Goal: Task Accomplishment & Management: Complete application form

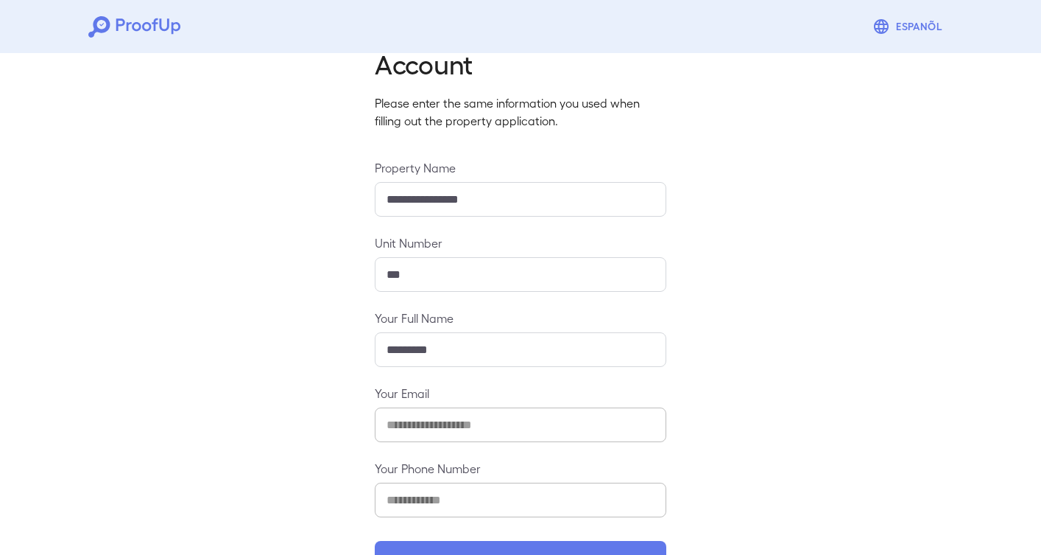
click at [707, 339] on div "**********" at bounding box center [520, 292] width 1041 height 620
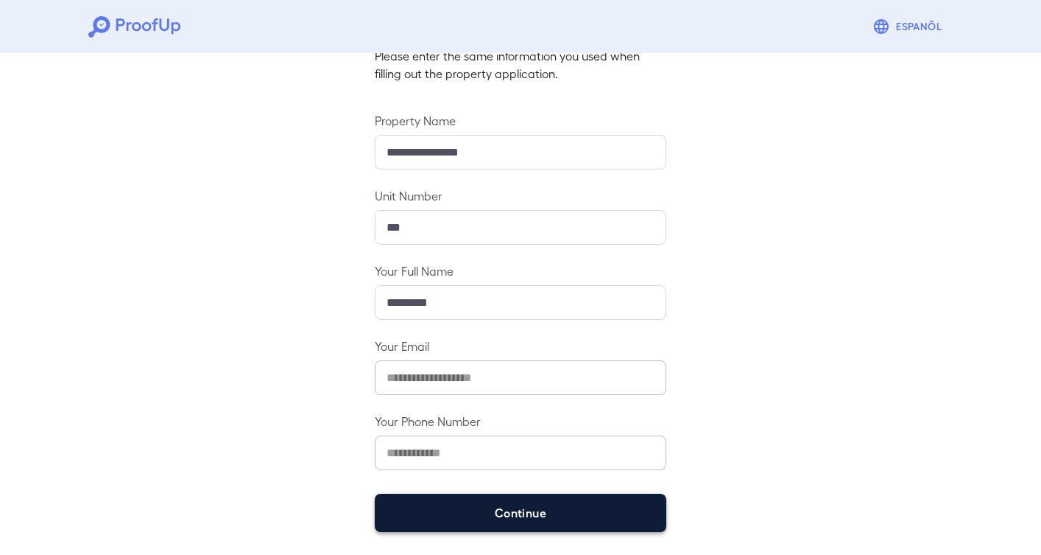
scroll to position [111, 0]
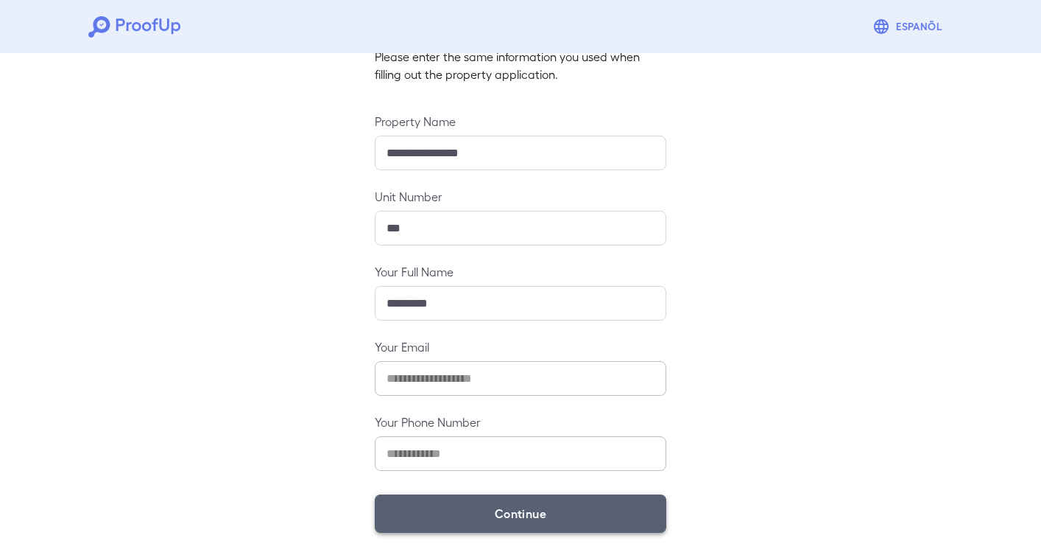
click at [582, 506] on button "Continue" at bounding box center [521, 513] width 292 height 38
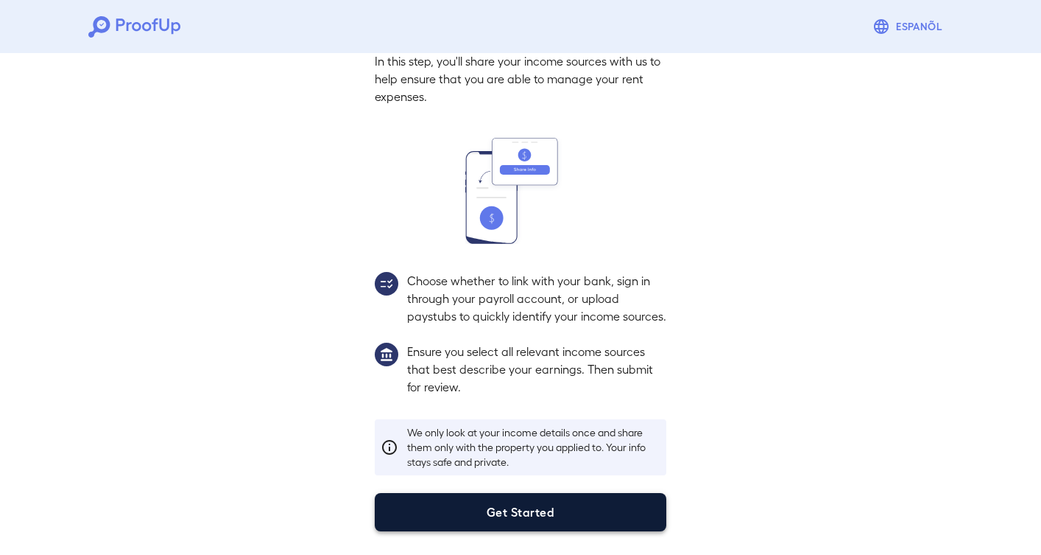
click at [534, 518] on button "Get Started" at bounding box center [521, 512] width 292 height 38
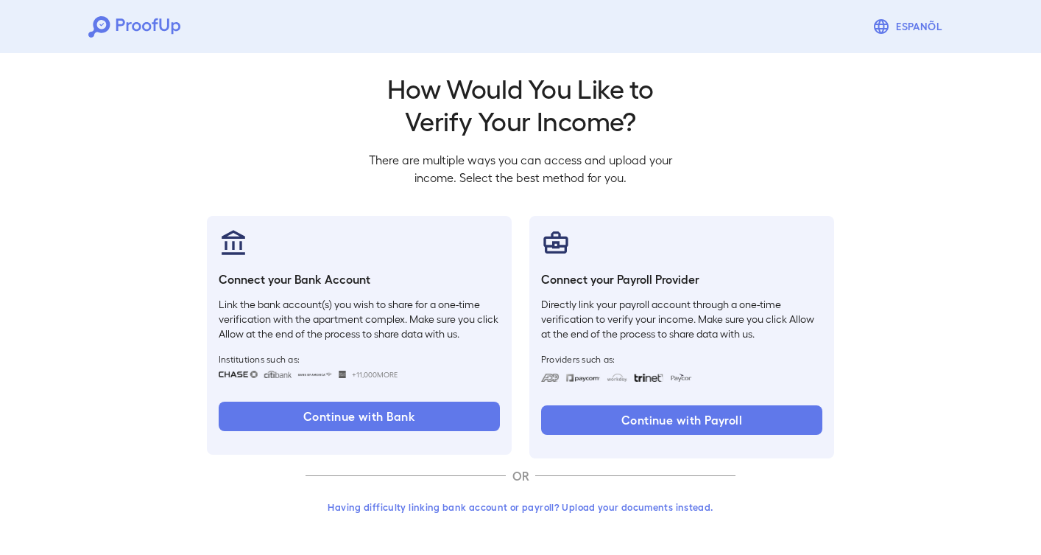
scroll to position [7, 0]
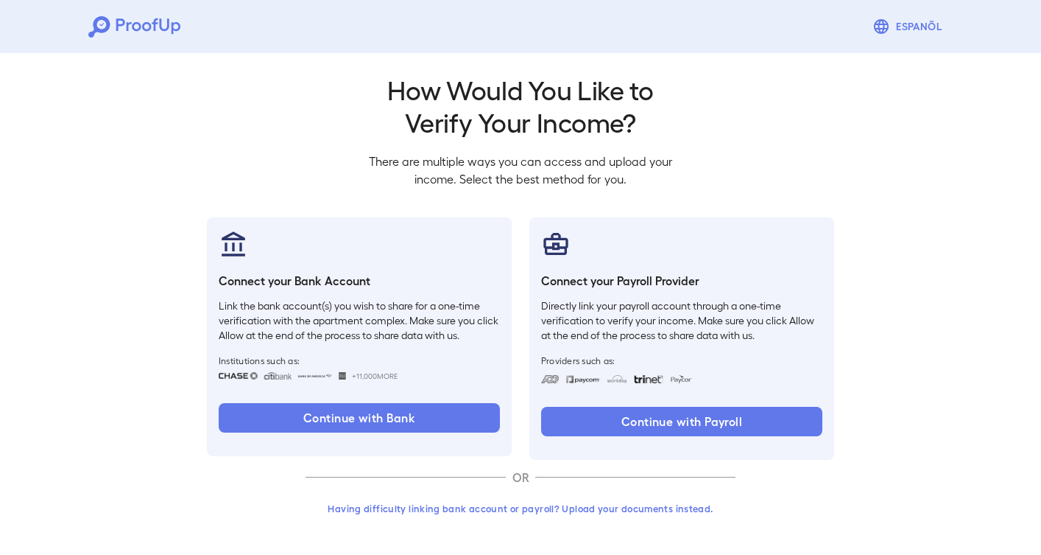
click at [554, 512] on button "Having difficulty linking bank account or payroll? Upload your documents instea…" at bounding box center [521, 508] width 430 height 27
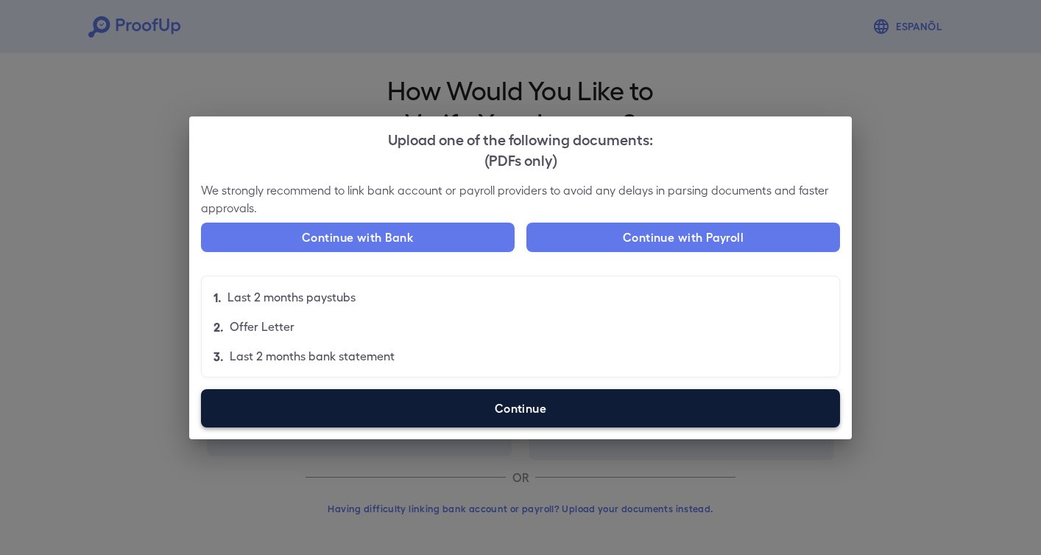
click at [537, 411] on label "Continue" at bounding box center [520, 408] width 639 height 38
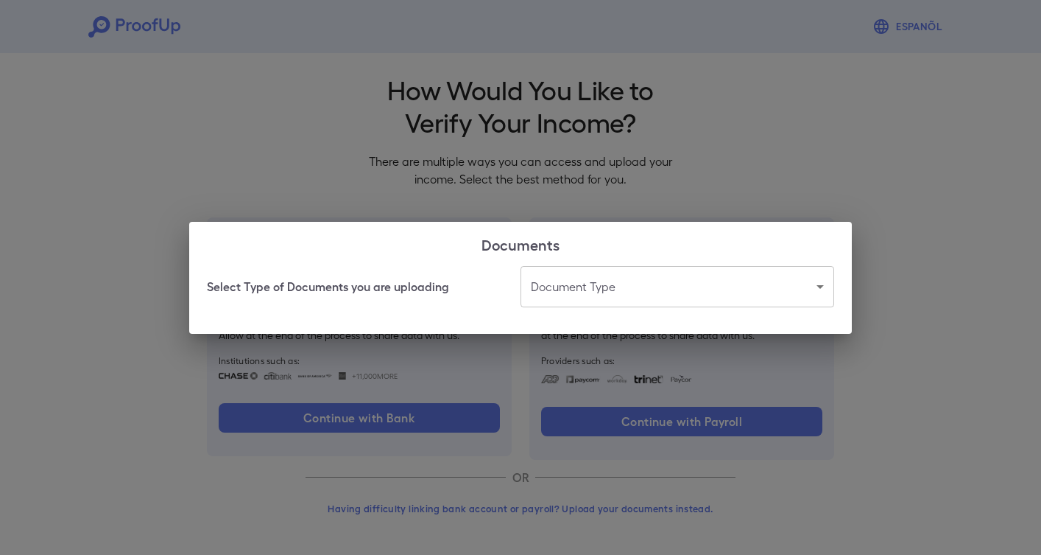
click at [616, 278] on body "Espanõl Go back How Would You Like to Verify Your Income? There are multiple wa…" at bounding box center [520, 274] width 1041 height 563
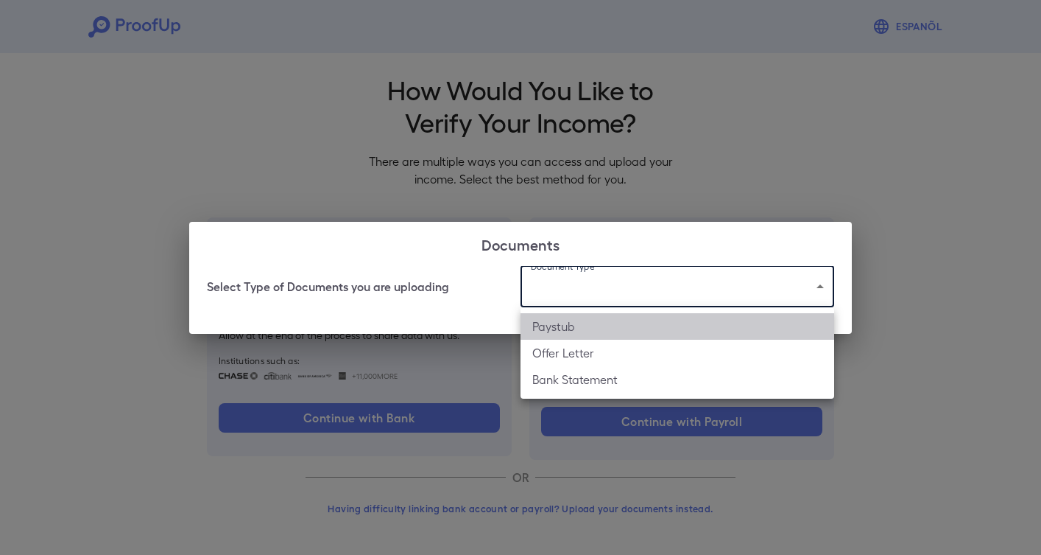
click at [599, 326] on li "Paystub" at bounding box center [678, 326] width 314 height 27
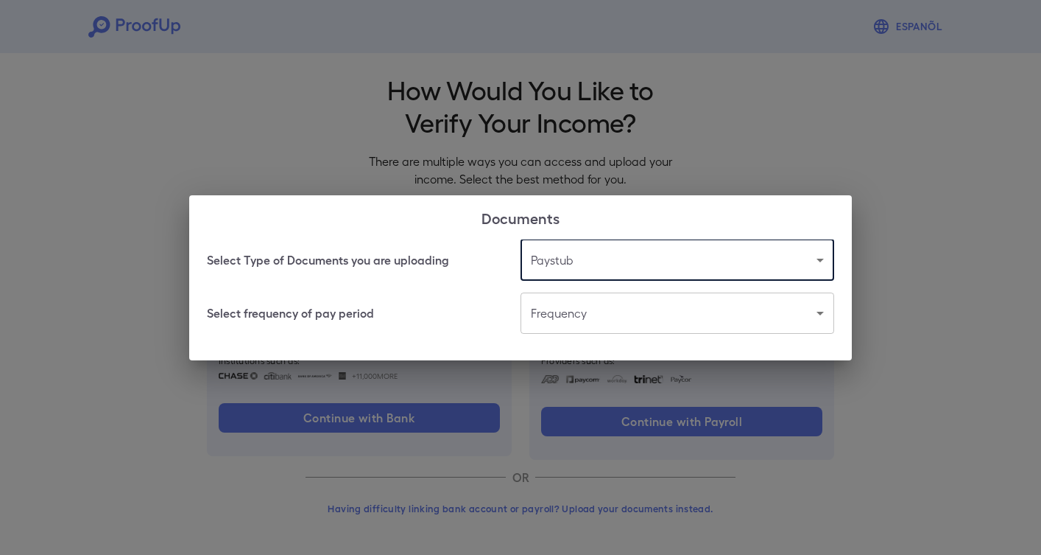
click at [577, 319] on body "Espanõl Go back How Would You Like to Verify Your Income? There are multiple wa…" at bounding box center [520, 274] width 1041 height 563
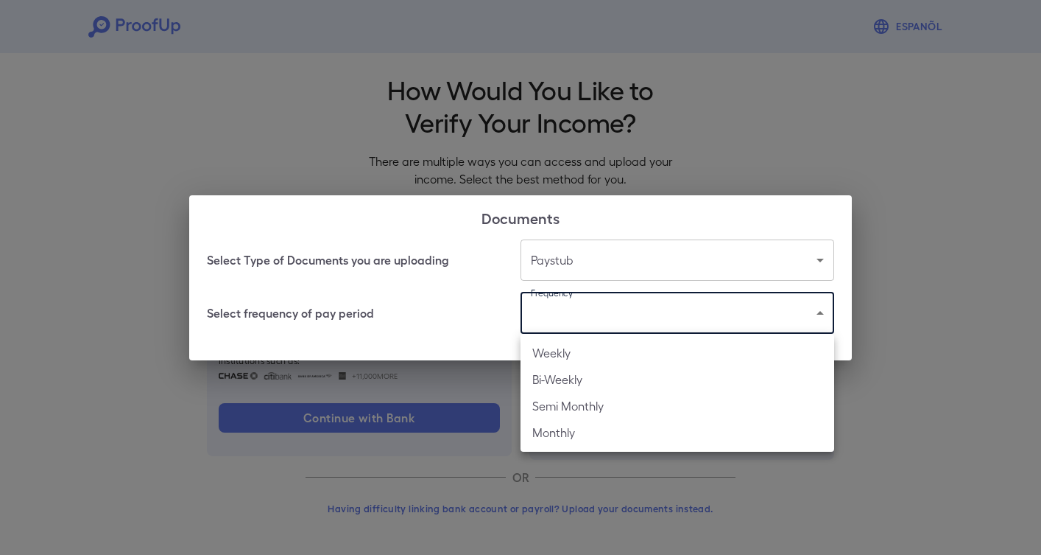
click at [584, 227] on div at bounding box center [520, 277] width 1041 height 555
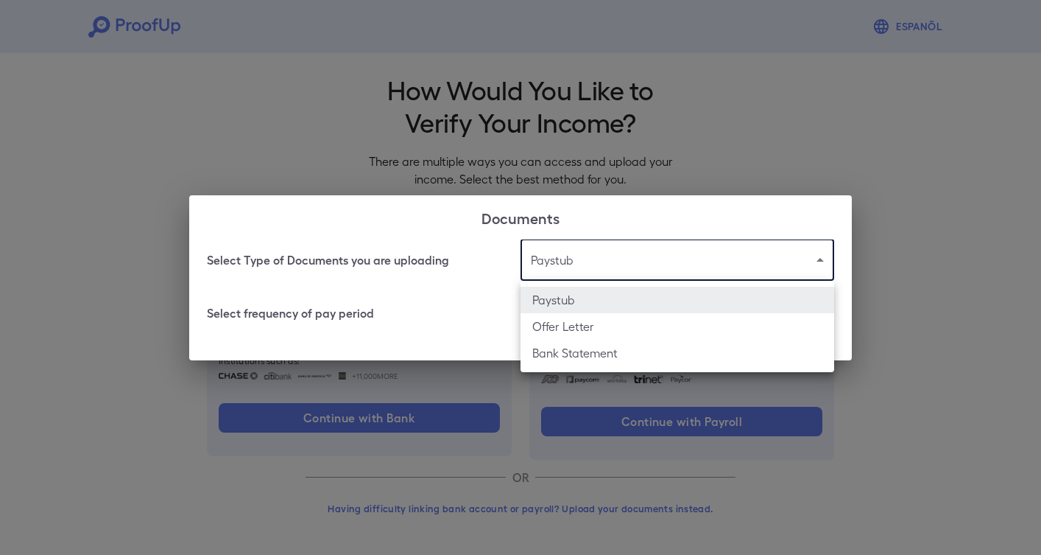
click at [575, 280] on body "Espanõl Go back How Would You Like to Verify Your Income? There are multiple wa…" at bounding box center [520, 274] width 1041 height 563
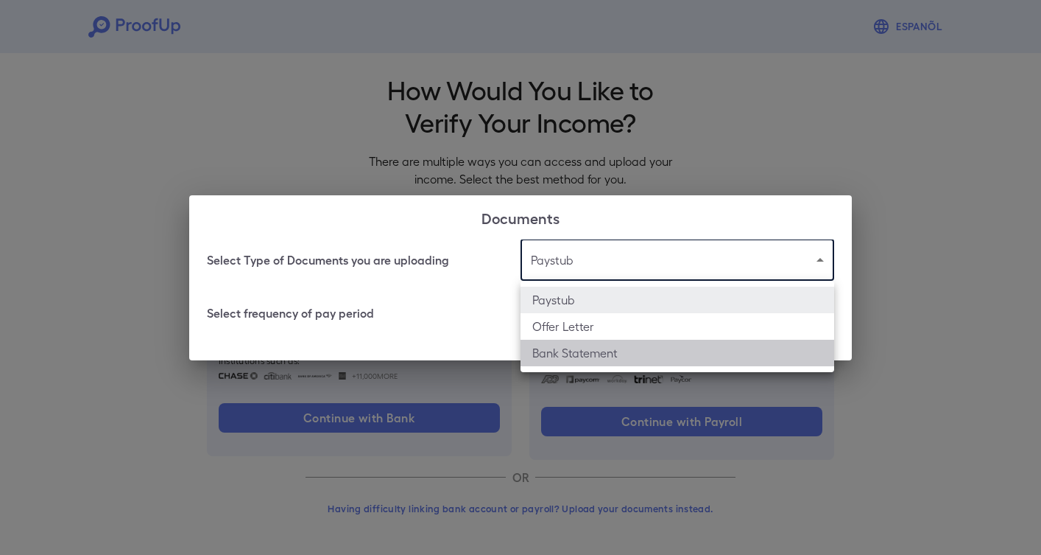
click at [572, 351] on li "Bank Statement" at bounding box center [678, 353] width 314 height 27
type input "**********"
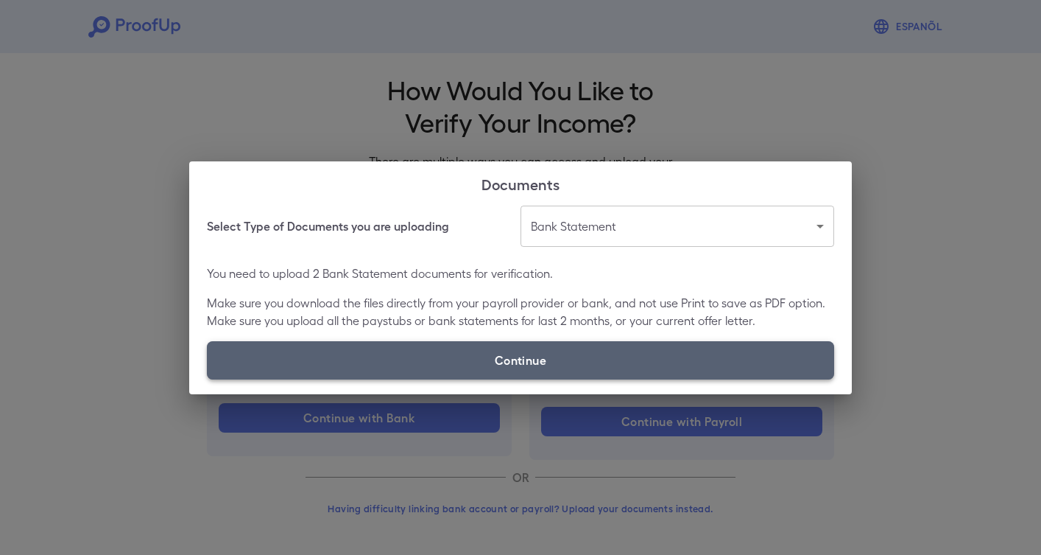
click at [549, 351] on label "Continue" at bounding box center [521, 360] width 628 height 38
click at [208, 379] on input "Continue" at bounding box center [207, 379] width 1 height 1
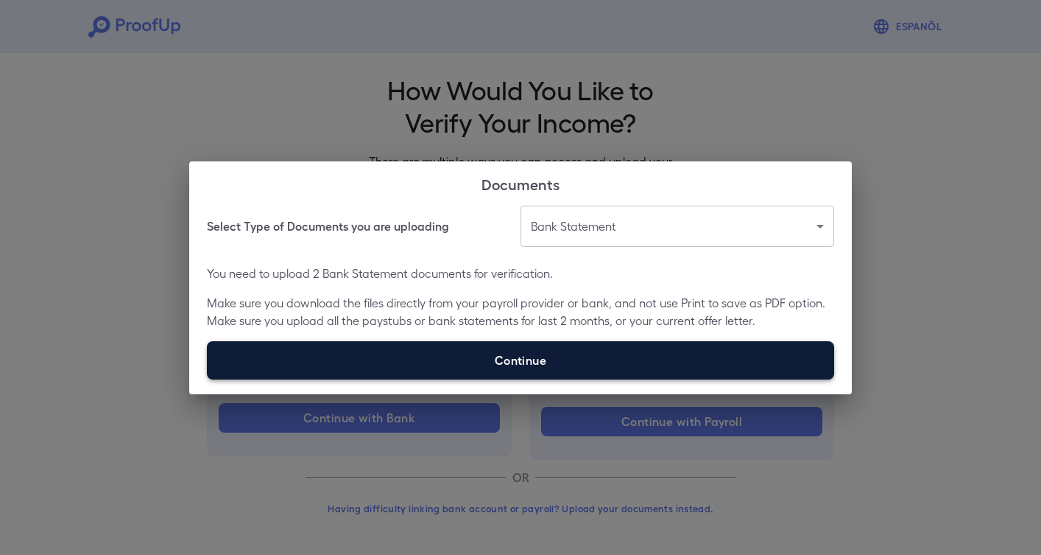
type input "**********"
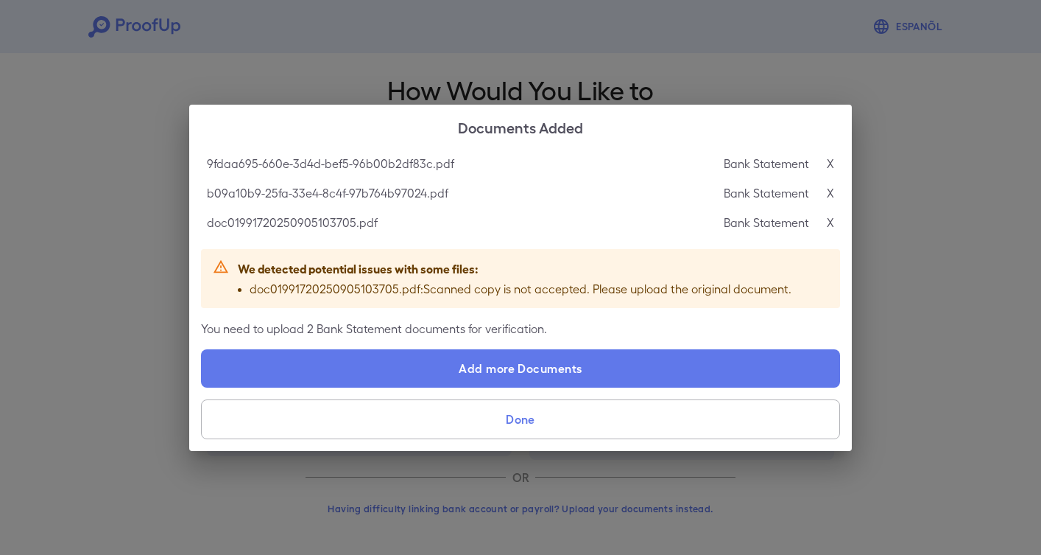
drag, startPoint x: 314, startPoint y: 275, endPoint x: 431, endPoint y: 279, distance: 116.4
click at [431, 279] on div "We detected potential issues with some files: doc01991720250905103705.pdf : Sca…" at bounding box center [515, 278] width 554 height 50
click at [826, 218] on div "Bank Statement X" at bounding box center [779, 223] width 110 height 18
click at [828, 220] on p "X" at bounding box center [830, 223] width 7 height 18
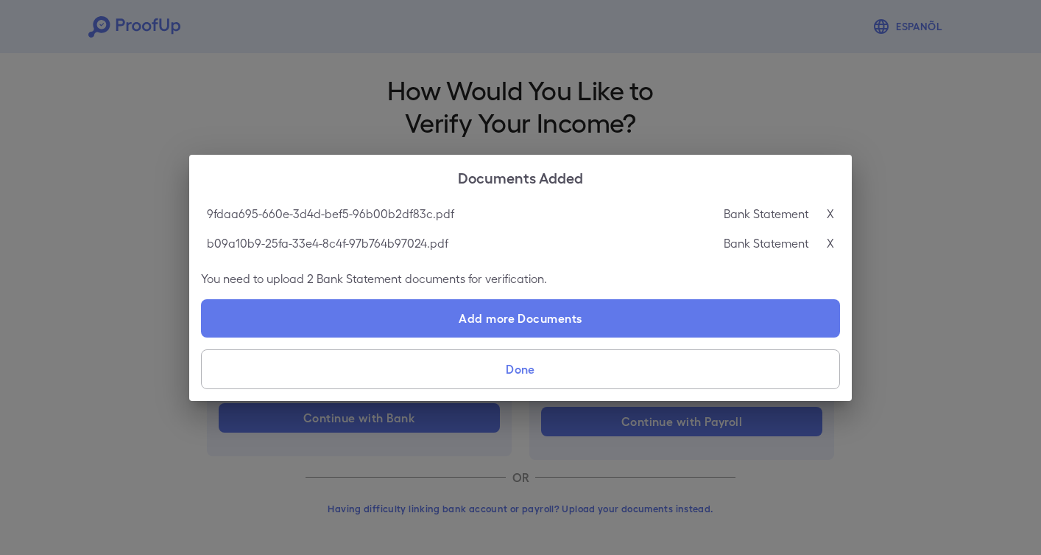
click at [828, 241] on p "X" at bounding box center [830, 243] width 7 height 18
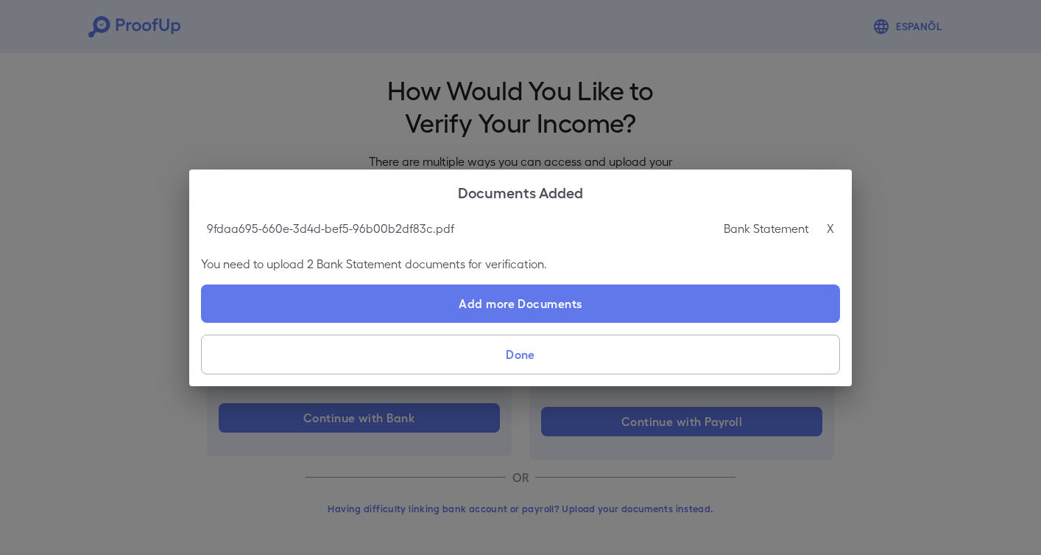
click at [826, 228] on div "Bank Statement X" at bounding box center [779, 228] width 110 height 18
click at [829, 225] on p "X" at bounding box center [830, 228] width 7 height 18
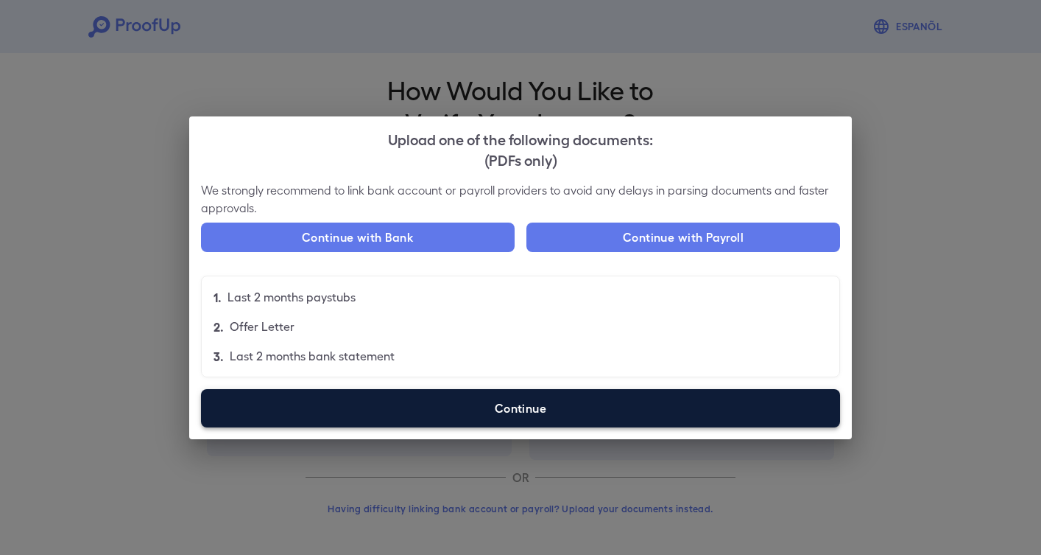
click at [496, 396] on label "Continue" at bounding box center [520, 408] width 639 height 38
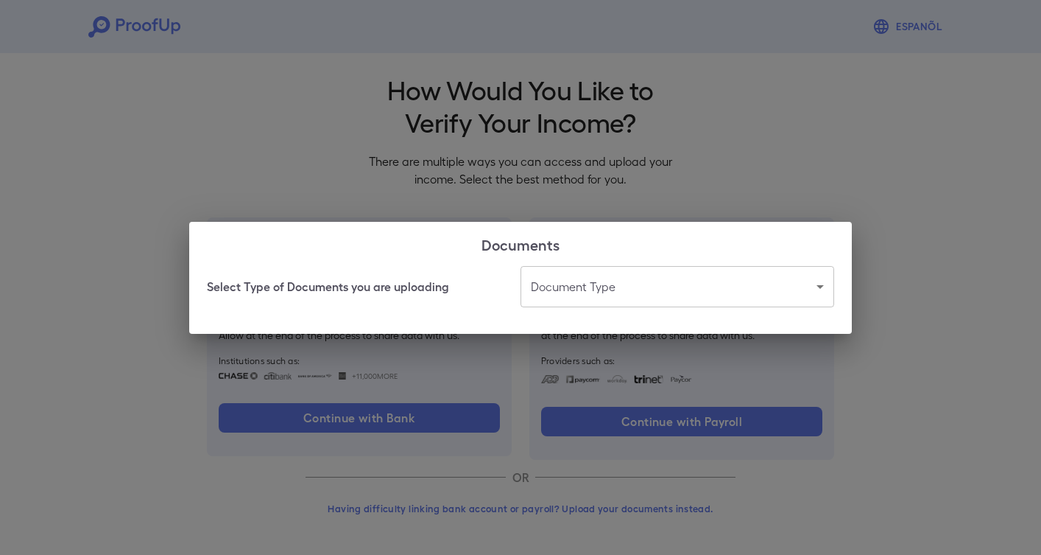
click at [614, 278] on body "Espanõl Go back How Would You Like to Verify Your Income? There are multiple wa…" at bounding box center [520, 274] width 1041 height 563
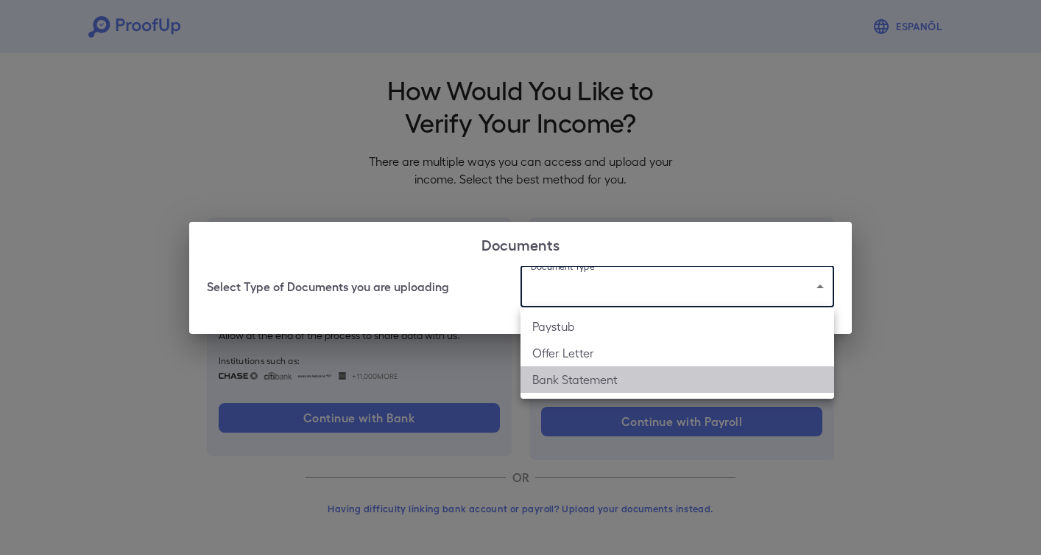
click at [585, 381] on li "Bank Statement" at bounding box center [678, 379] width 314 height 27
type input "**********"
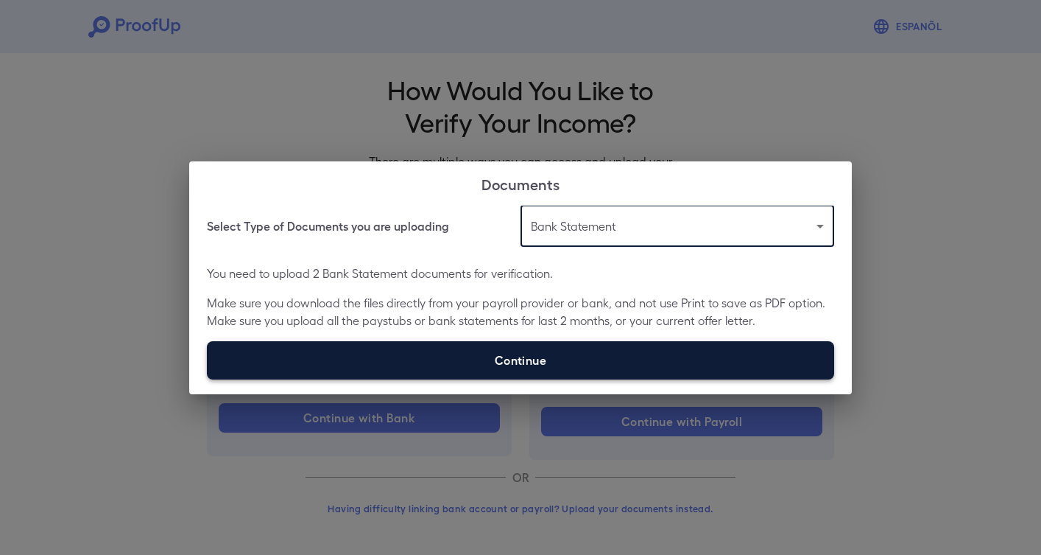
click at [603, 342] on label "Continue" at bounding box center [521, 360] width 628 height 38
click at [208, 379] on input "Continue" at bounding box center [207, 379] width 1 height 1
type input "**********"
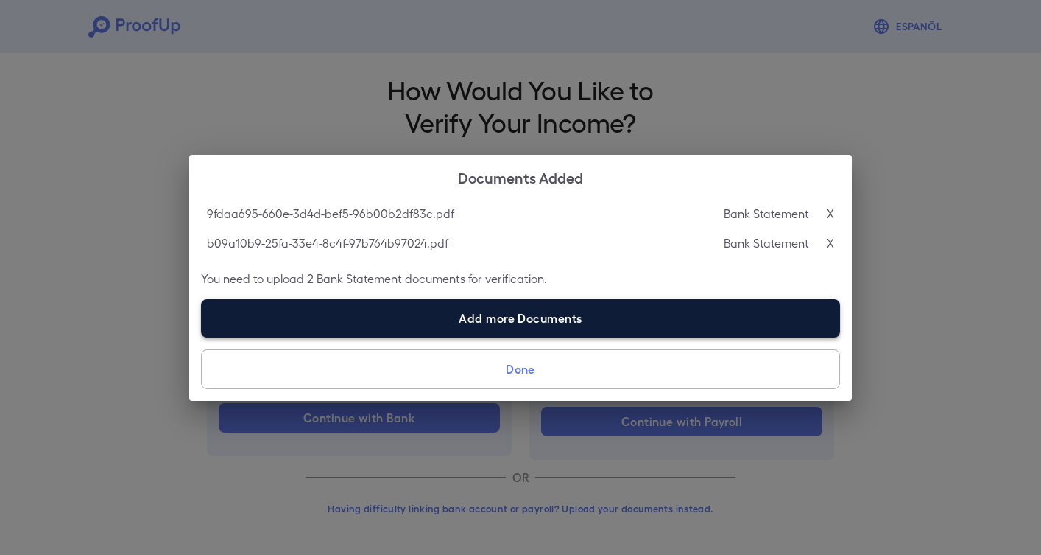
click at [594, 315] on label "Add more Documents" at bounding box center [520, 318] width 639 height 38
click at [202, 337] on input "Add more Documents" at bounding box center [201, 337] width 1 height 1
type input "**********"
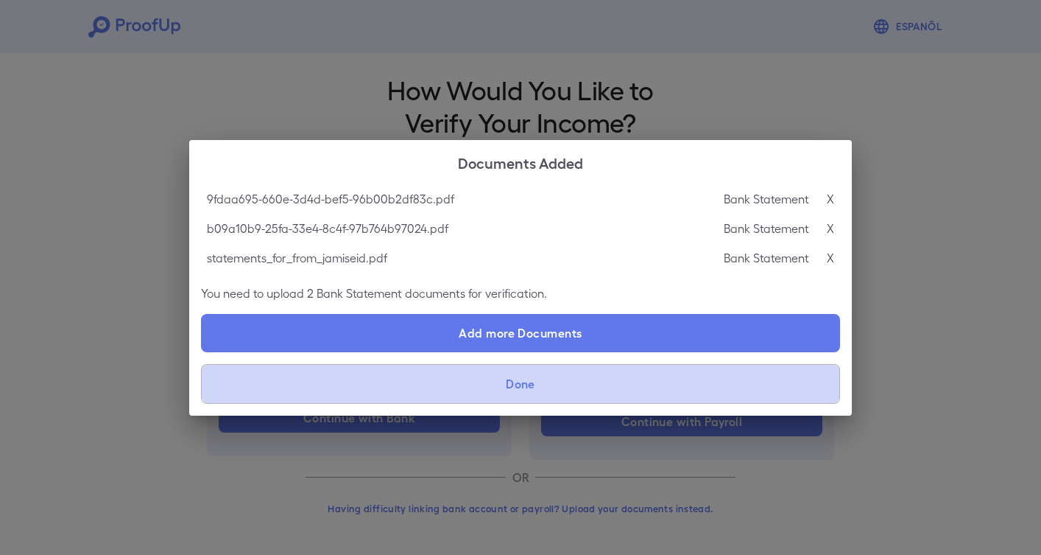
click at [608, 380] on button "Done" at bounding box center [520, 384] width 639 height 40
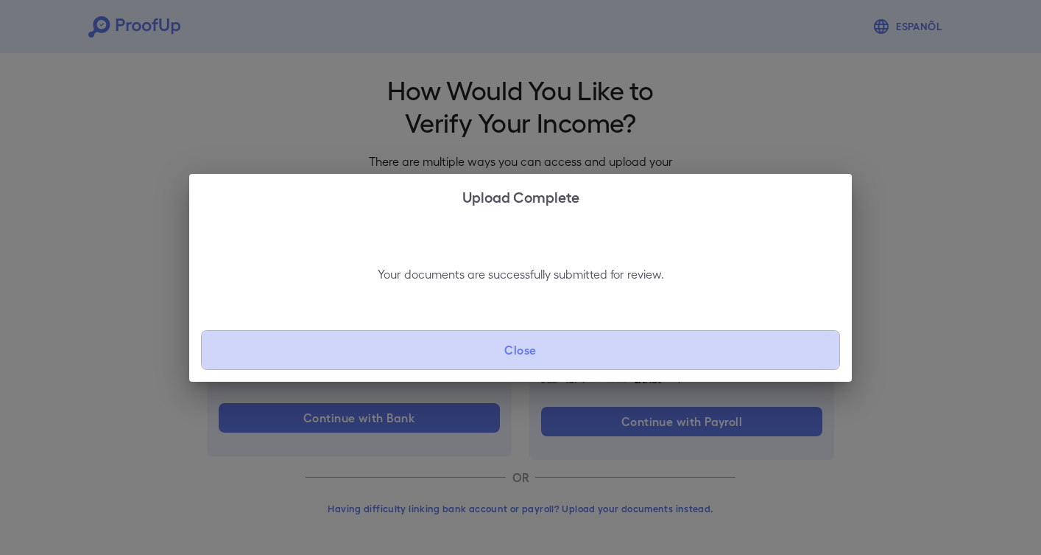
click at [608, 345] on button "Close" at bounding box center [520, 350] width 639 height 40
